Goal: Transaction & Acquisition: Purchase product/service

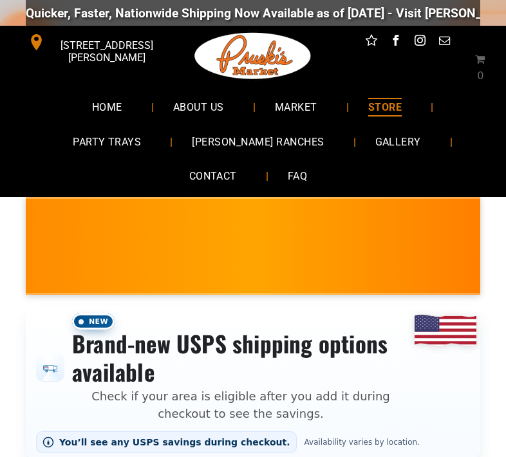
click at [381, 111] on span "STORE" at bounding box center [384, 107] width 33 height 19
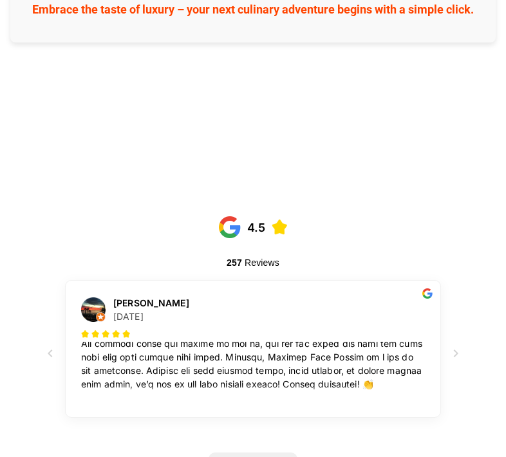
scroll to position [158, 0]
